Goal: Check status

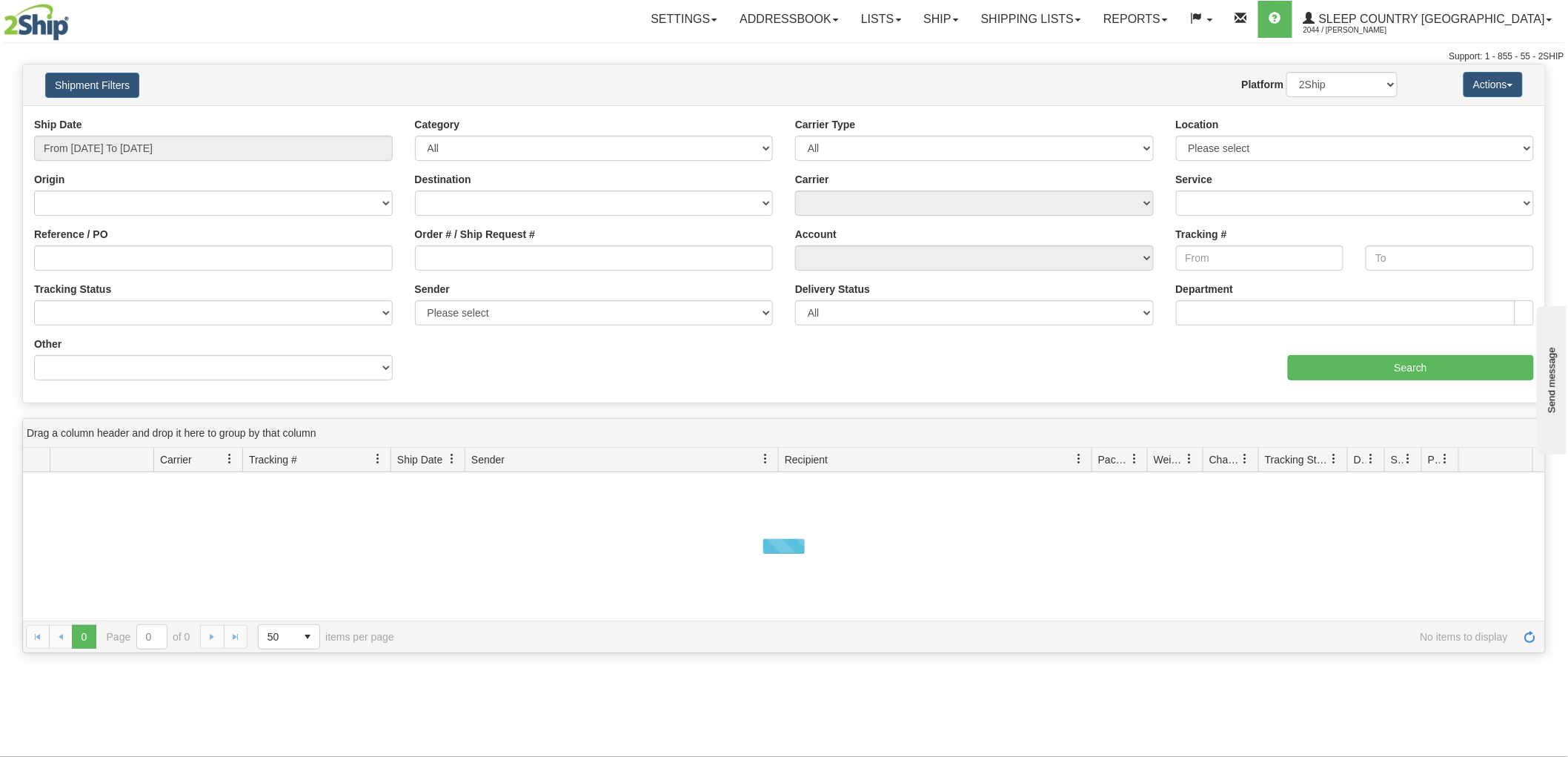
drag, startPoint x: 141, startPoint y: 130, endPoint x: 150, endPoint y: 135, distance: 10.3
click at [143, 130] on div "Ship Date From [DATE] To [DATE]" at bounding box center [213, 139] width 359 height 44
click at [150, 135] on div "Ship Date From [DATE] To [DATE]" at bounding box center [213, 139] width 359 height 44
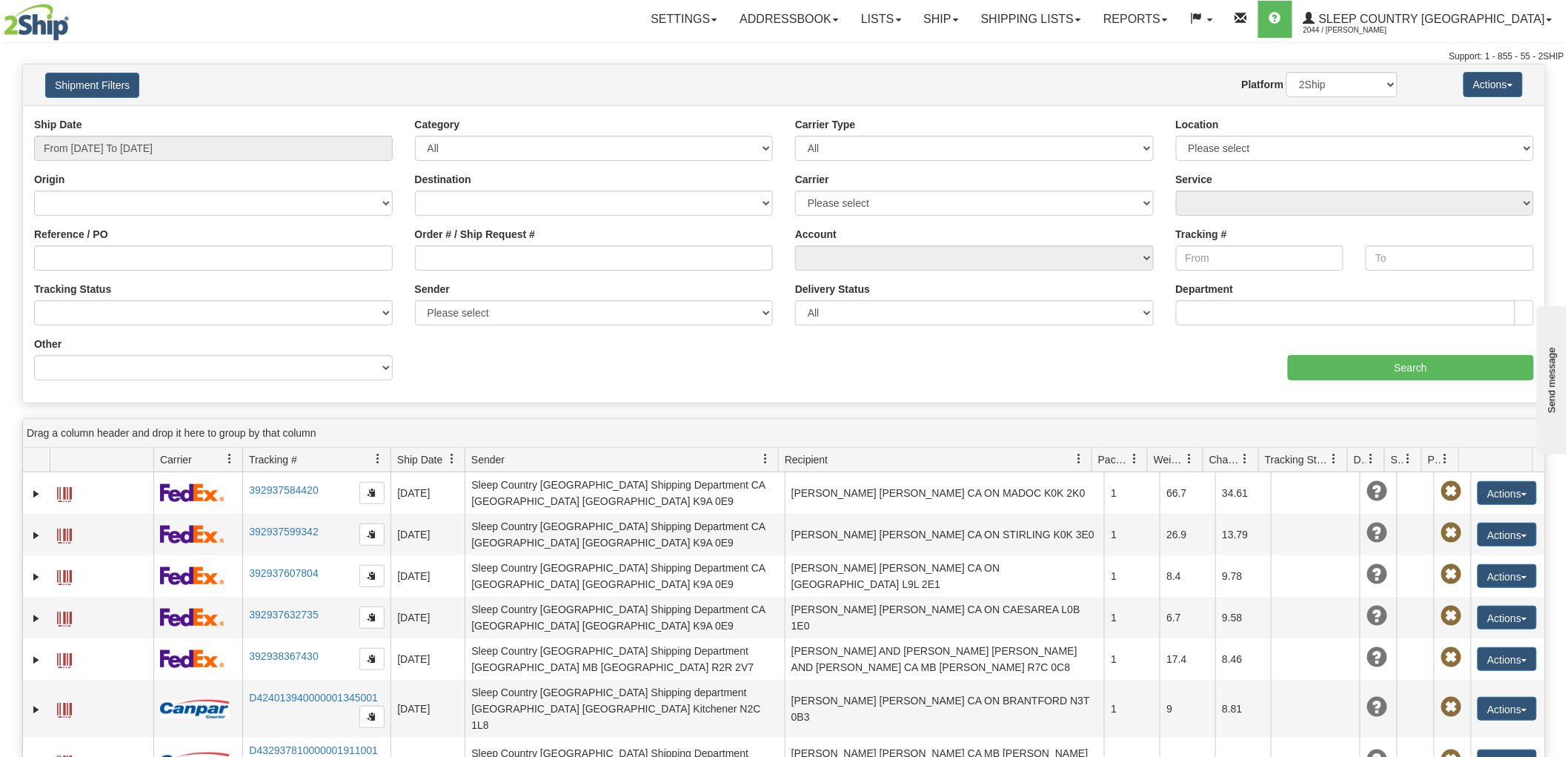
click at [150, 135] on div "Ship Date From [DATE] To [DATE]" at bounding box center [213, 139] width 359 height 44
click at [146, 145] on input "From [DATE] To [DATE]" at bounding box center [213, 148] width 359 height 26
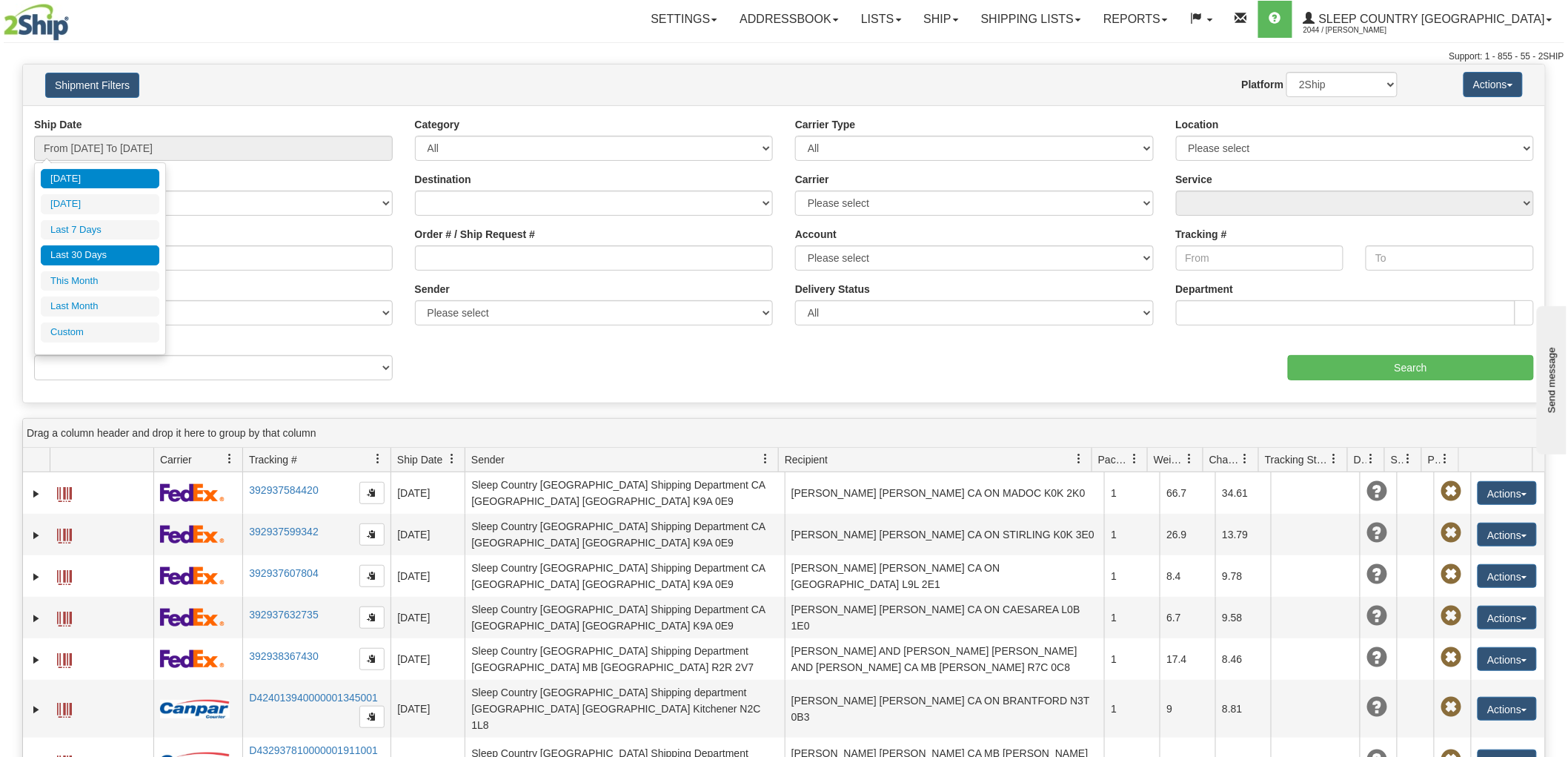
click at [120, 249] on li "Last 30 Days" at bounding box center [100, 255] width 119 height 20
type input "From [DATE] To [DATE]"
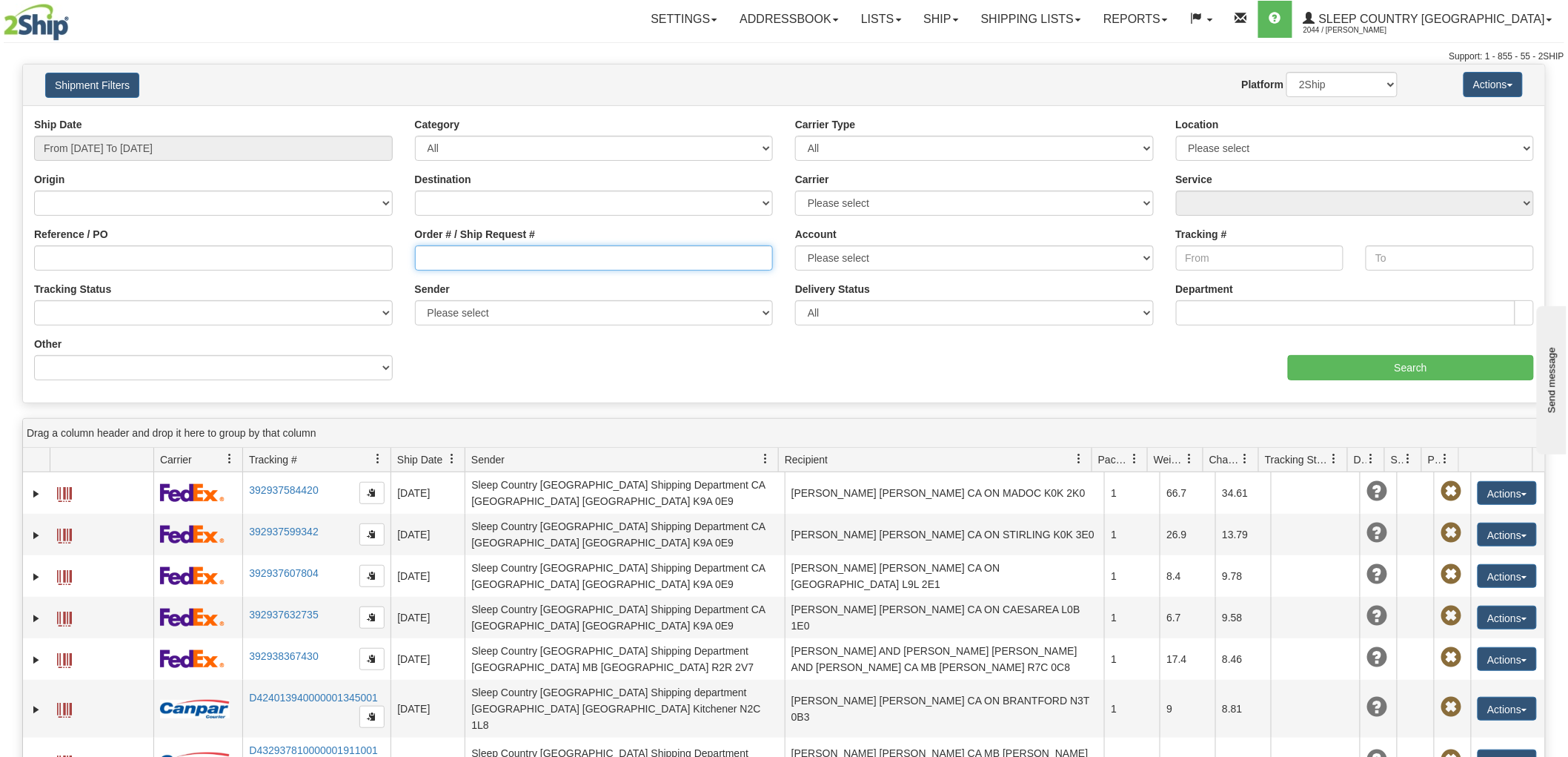
click at [577, 249] on input "Order # / Ship Request #" at bounding box center [594, 257] width 359 height 26
paste input "9000I050061"
type input "9000I050061"
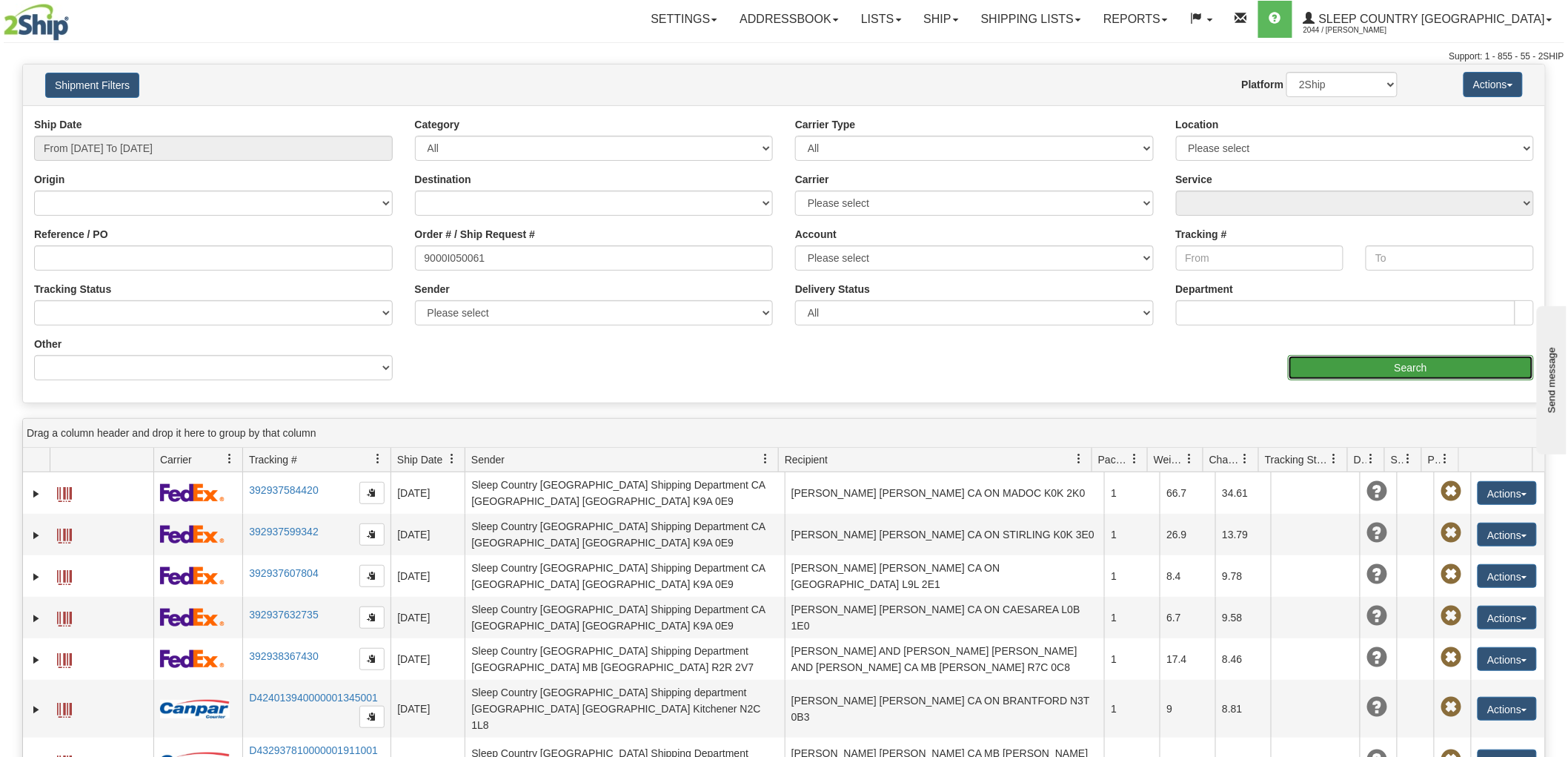
click at [1447, 368] on input "Search" at bounding box center [1410, 367] width 246 height 26
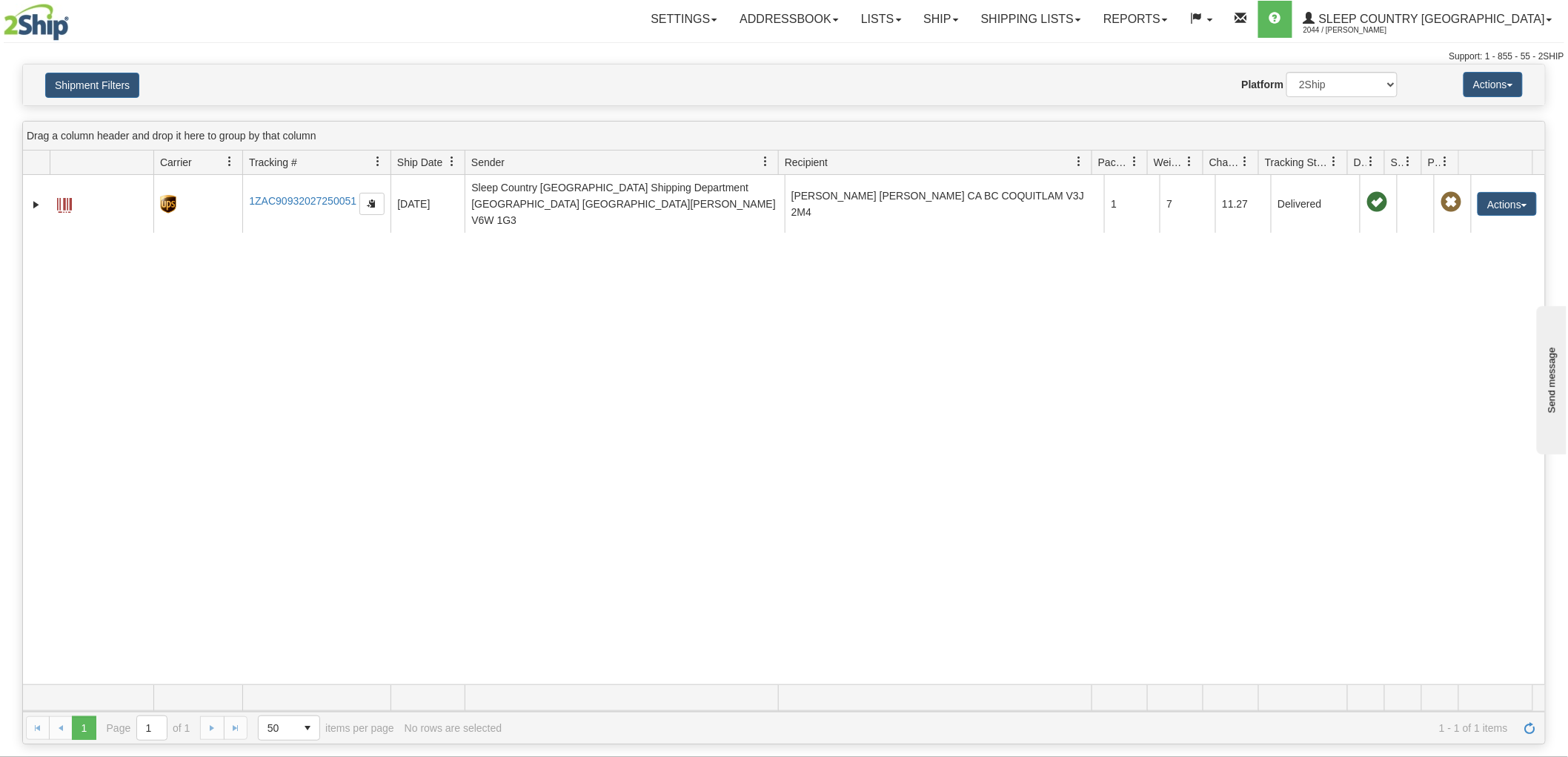
click at [166, 372] on div "31552576 2044 1ZAC90932027250051 [DATE] [DATE] 01:41:43 PM Sleep Country [GEOGR…" at bounding box center [784, 430] width 1522 height 509
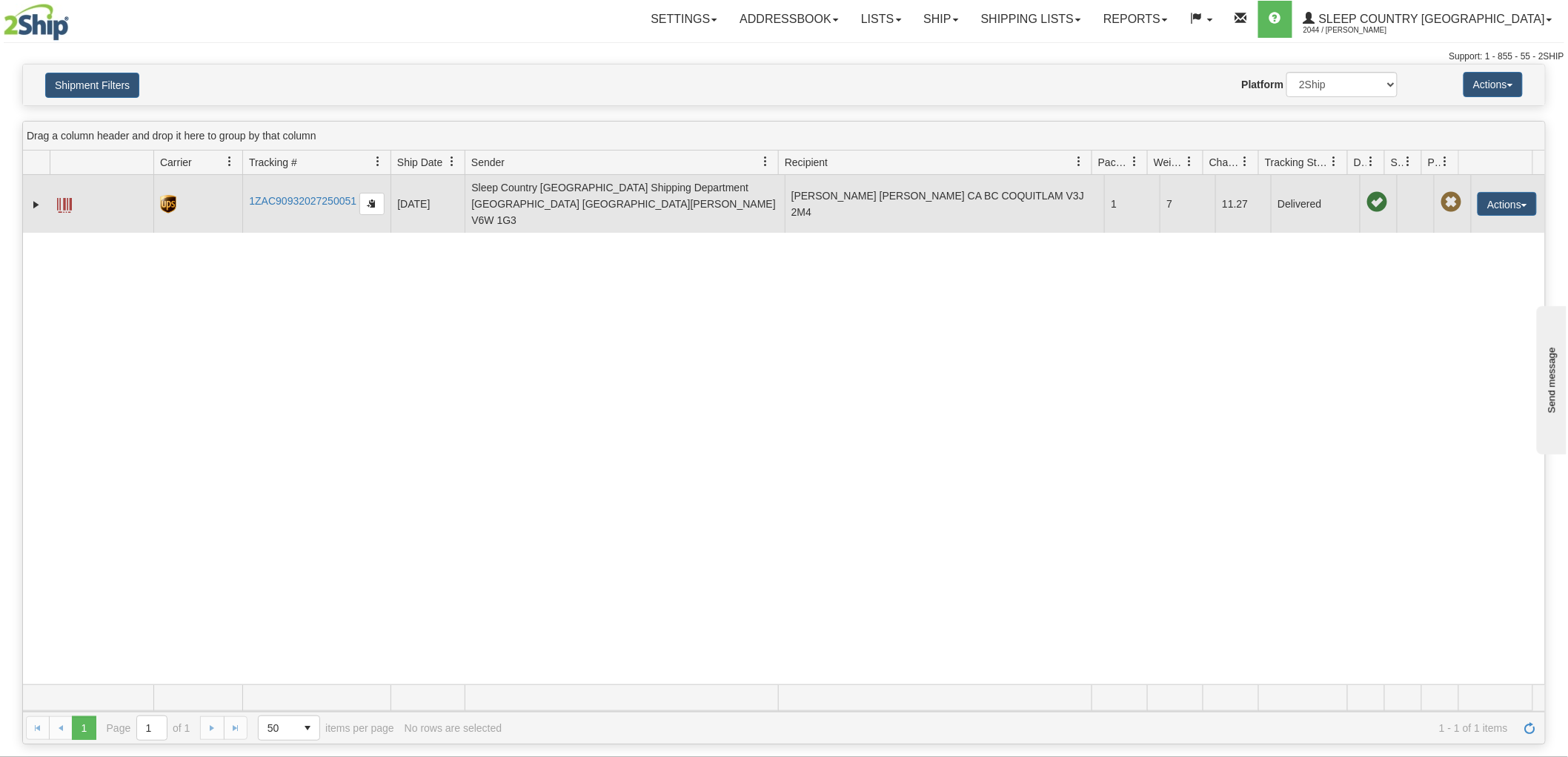
click at [70, 195] on td at bounding box center [101, 204] width 104 height 58
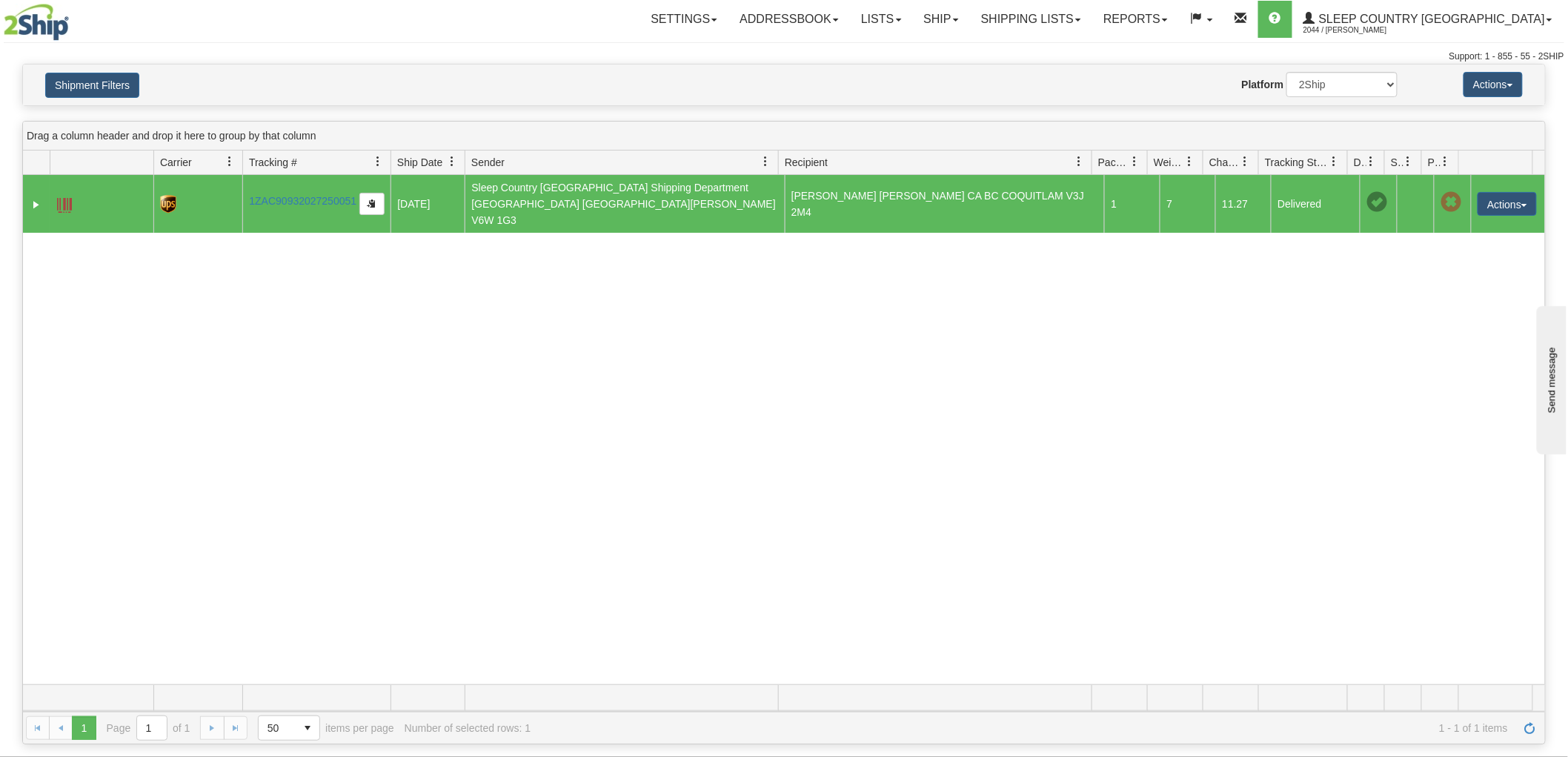
click at [63, 198] on span at bounding box center [64, 205] width 15 height 15
